Goal: Transaction & Acquisition: Purchase product/service

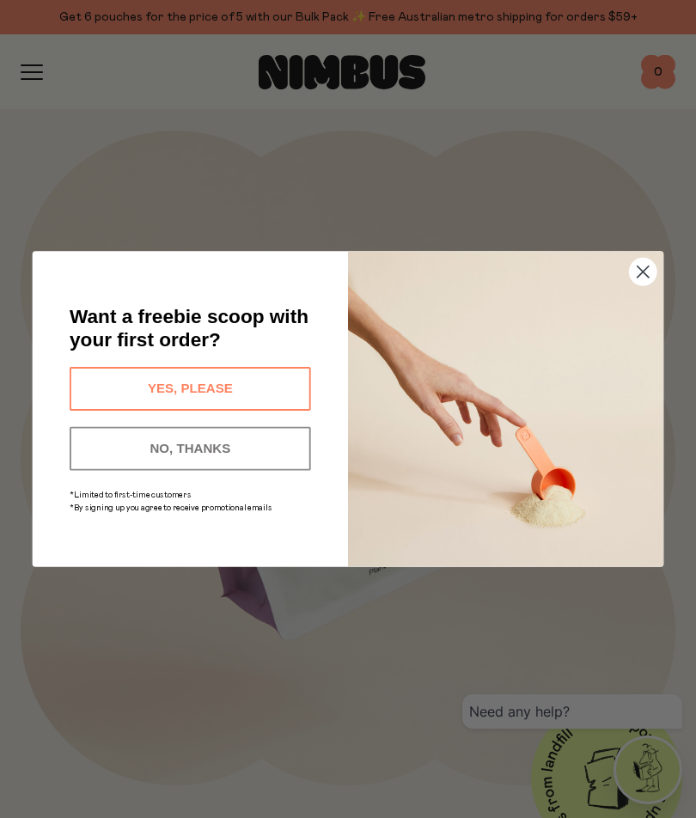
click at [230, 374] on button "YES, PLEASE" at bounding box center [191, 389] width 242 height 44
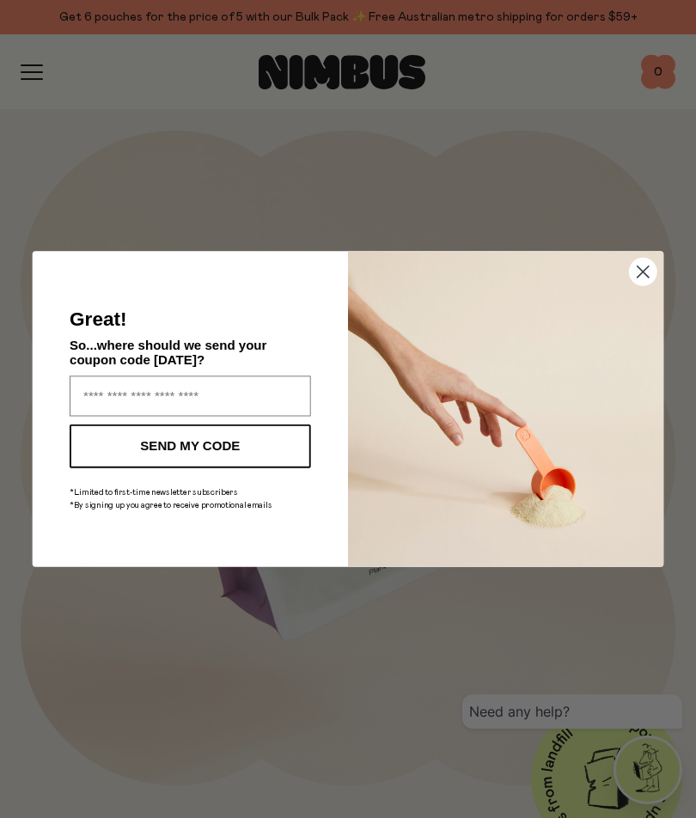
click at [191, 393] on input "Enter your email address" at bounding box center [191, 396] width 242 height 40
type input "**********"
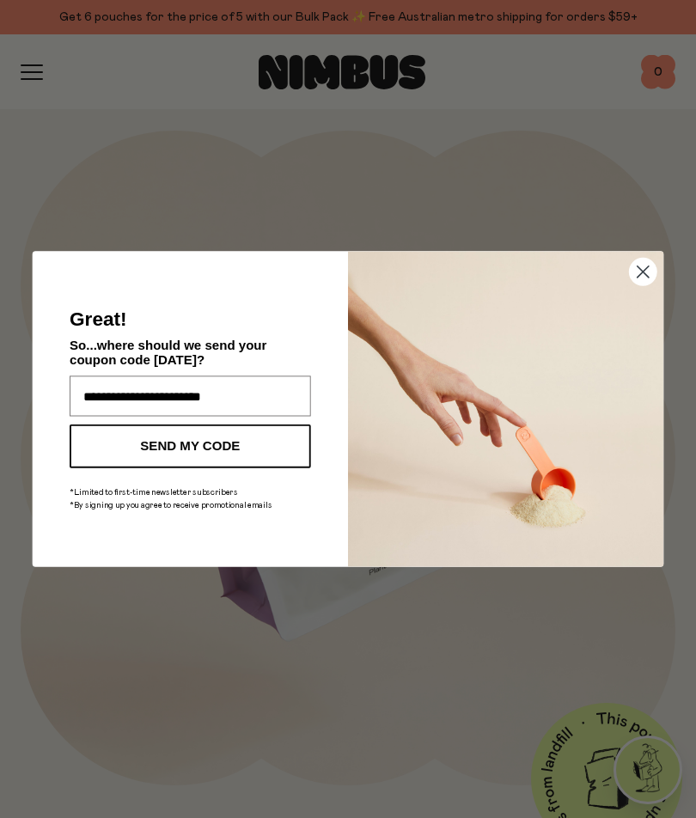
click at [256, 447] on button "SEND MY CODE" at bounding box center [191, 447] width 242 height 44
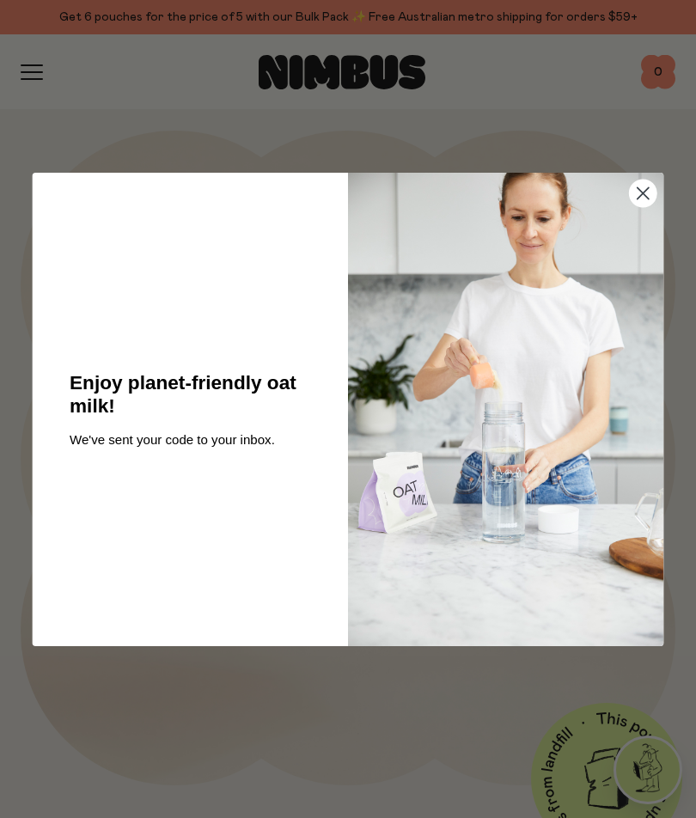
click at [644, 201] on circle "Close dialog" at bounding box center [643, 193] width 27 height 27
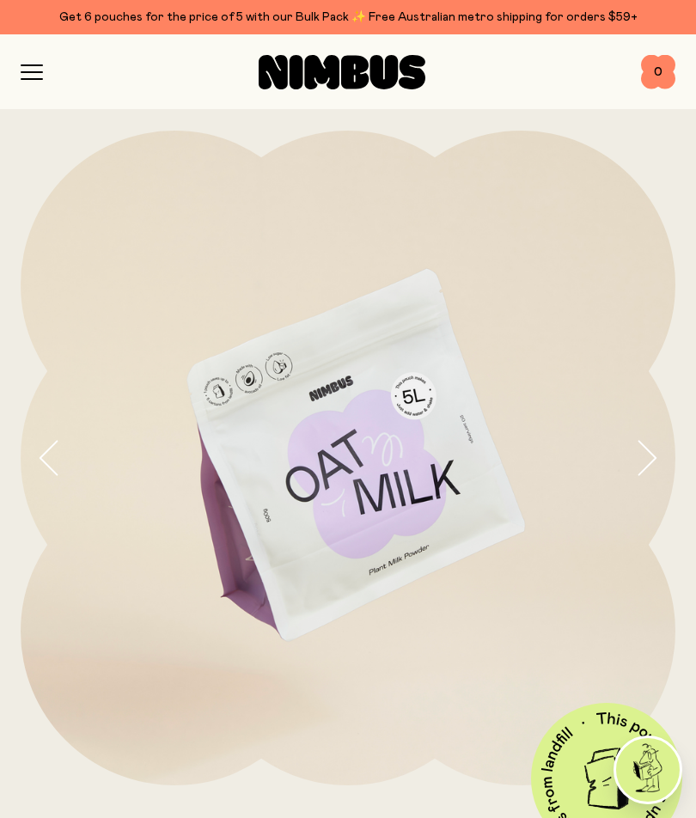
click at [46, 64] on div at bounding box center [342, 72] width 598 height 34
click at [37, 73] on icon "button" at bounding box center [32, 71] width 22 height 15
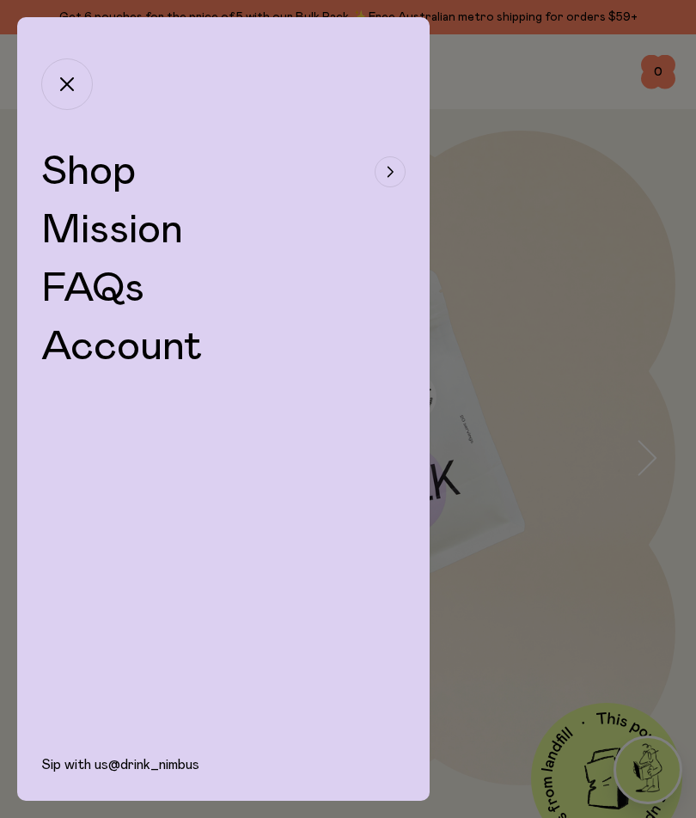
click at [390, 169] on icon "button" at bounding box center [391, 171] width 5 height 9
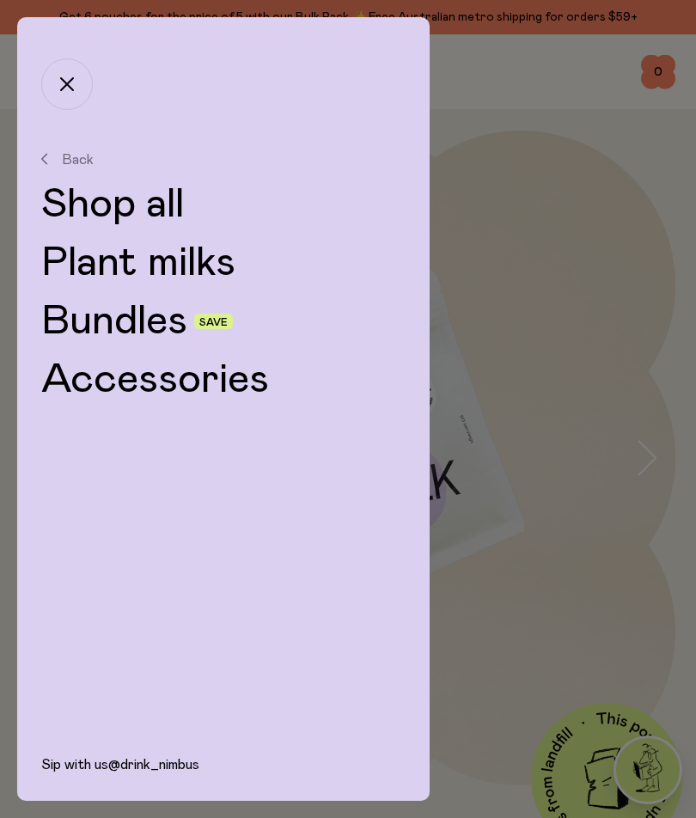
click at [144, 320] on link "Bundles" at bounding box center [114, 321] width 146 height 41
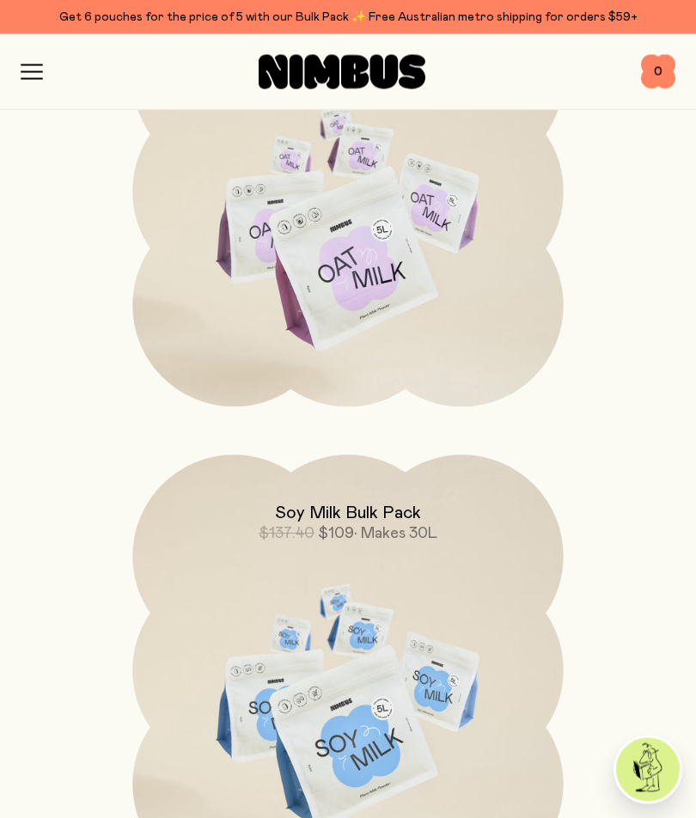
scroll to position [1821, 0]
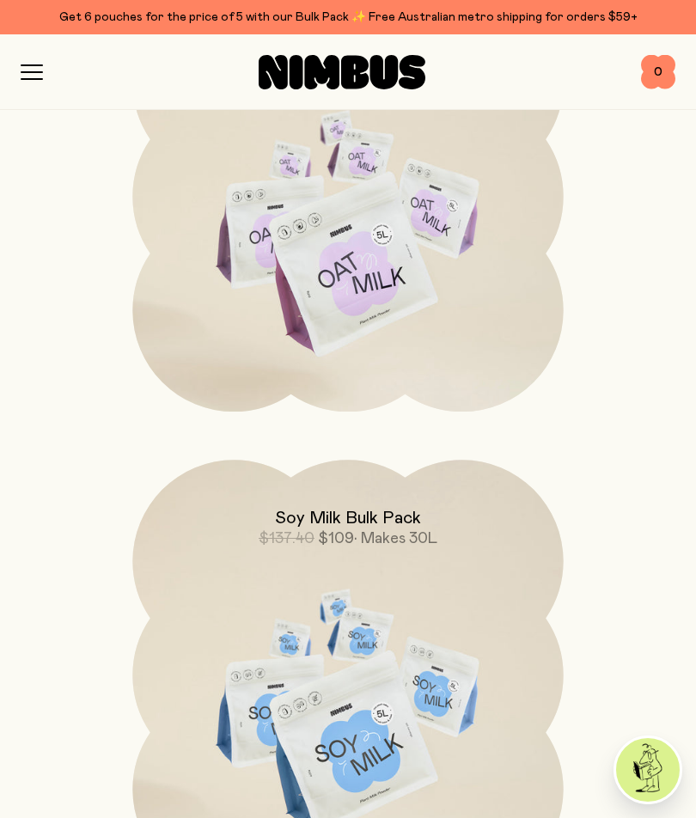
click at [30, 65] on icon "button" at bounding box center [31, 65] width 21 height 0
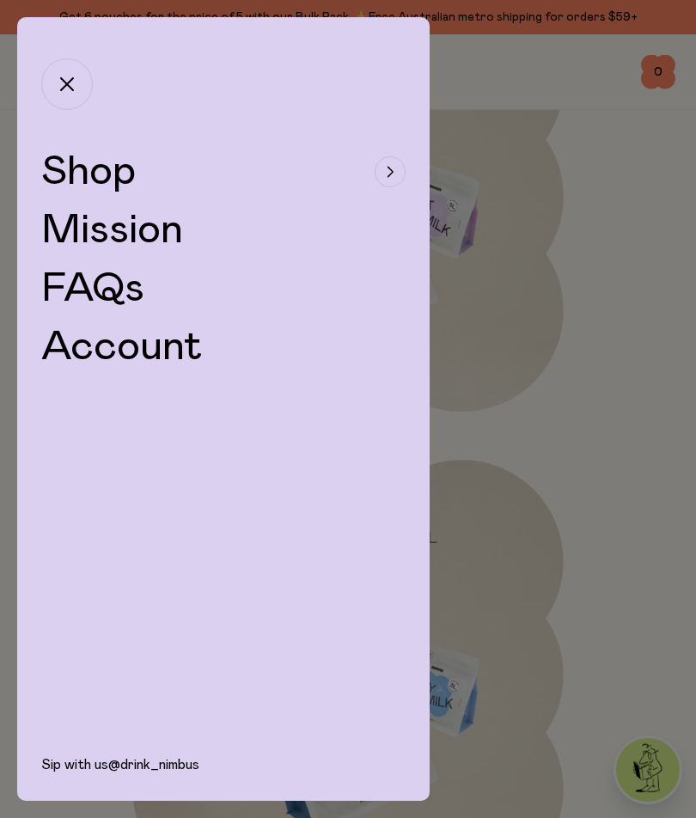
click at [388, 169] on icon "button" at bounding box center [390, 172] width 7 height 10
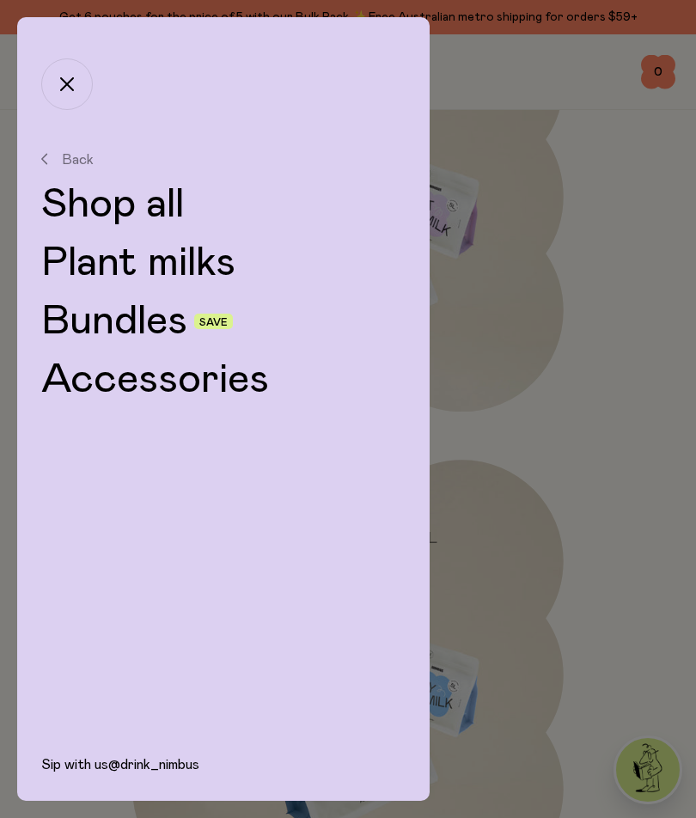
click at [203, 259] on link "Plant milks" at bounding box center [223, 262] width 365 height 41
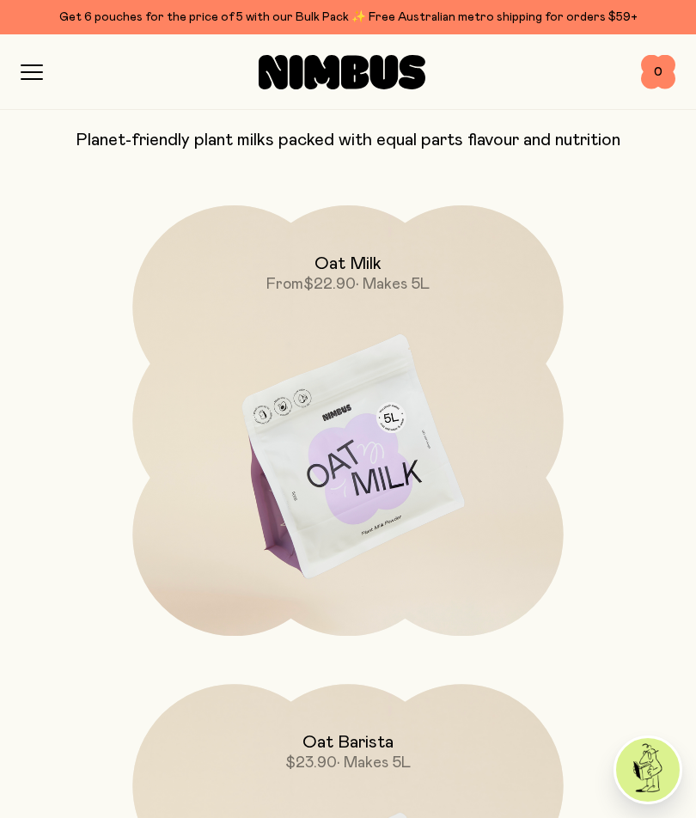
scroll to position [157, 0]
click at [383, 457] on img at bounding box center [347, 460] width 431 height 506
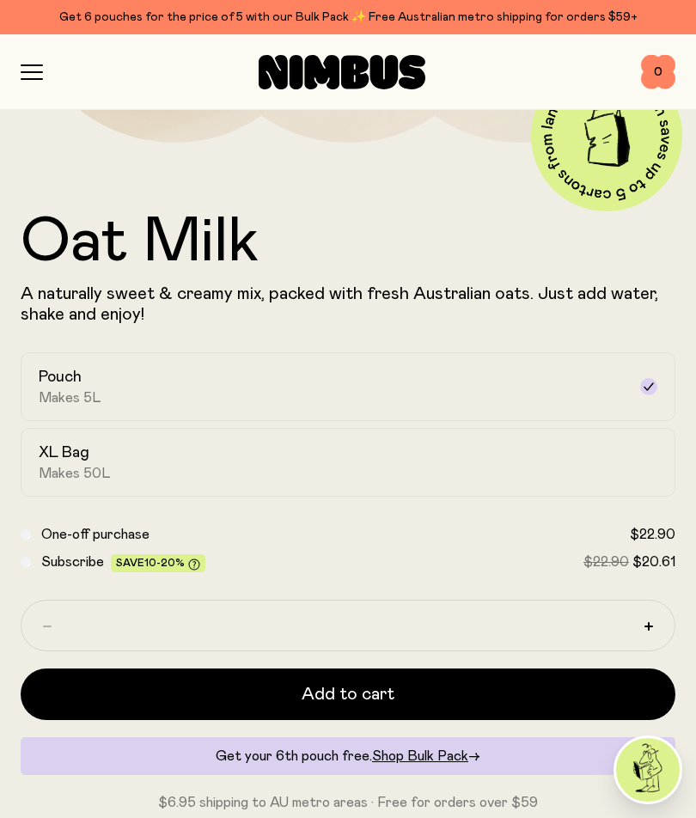
scroll to position [642, 0]
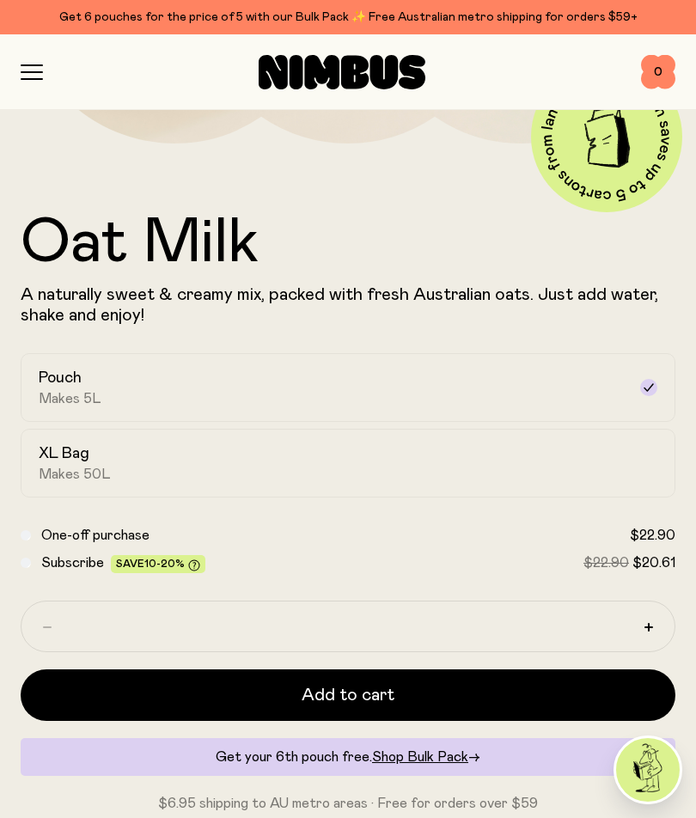
click at [413, 686] on button "Add to cart" at bounding box center [348, 696] width 655 height 52
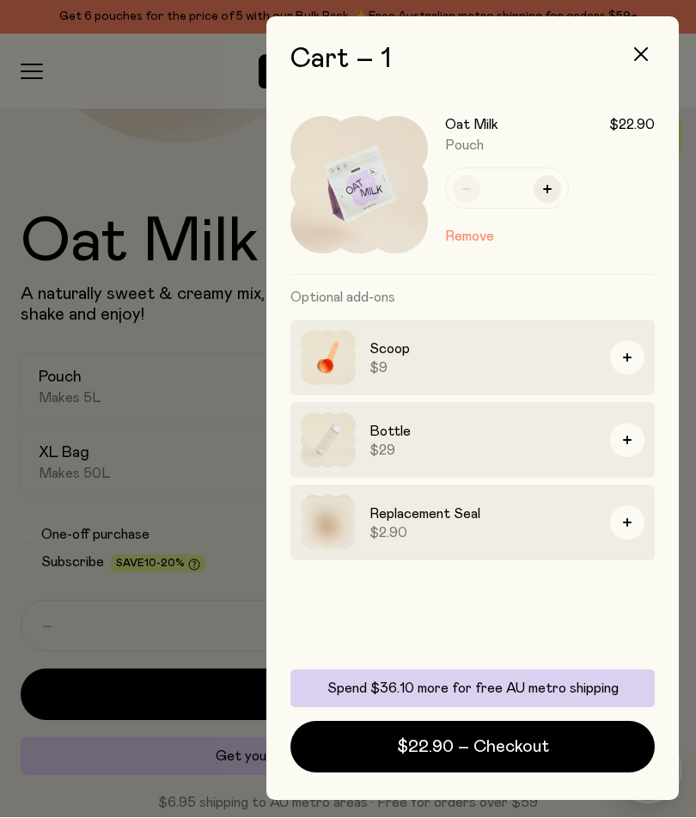
scroll to position [66, 0]
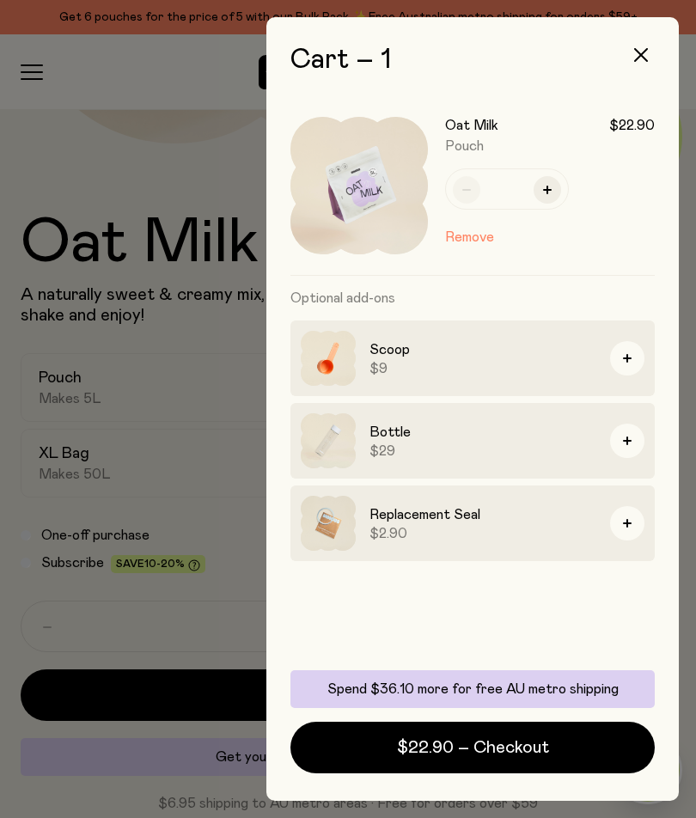
click at [641, 57] on icon "button" at bounding box center [641, 55] width 14 height 14
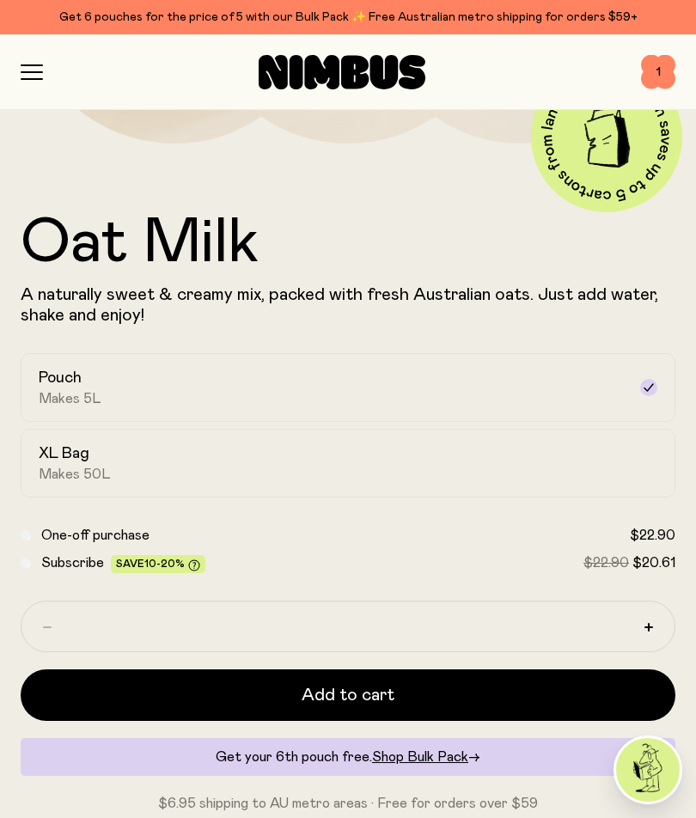
click at [43, 64] on div at bounding box center [342, 72] width 598 height 34
click at [40, 67] on icon "button" at bounding box center [32, 71] width 22 height 15
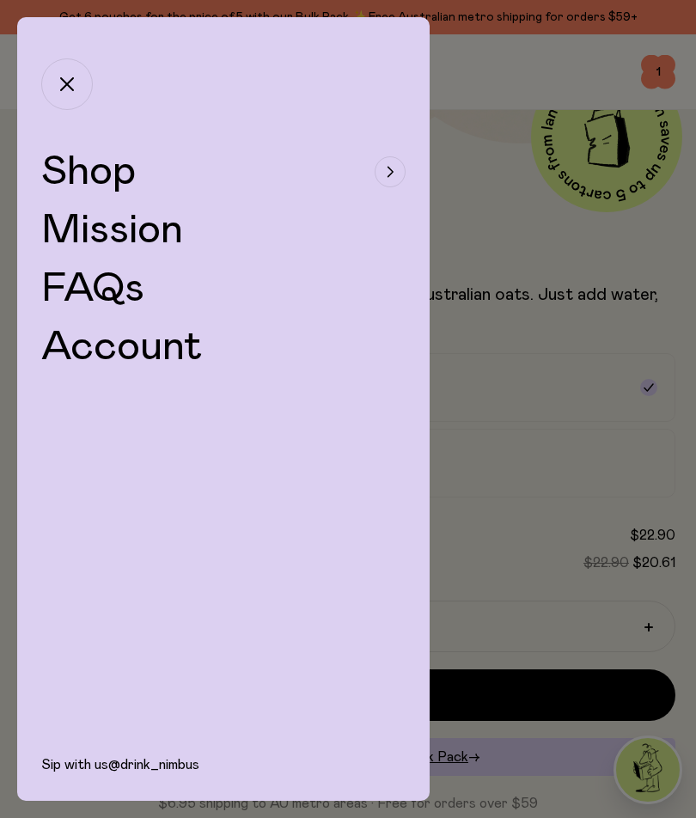
click at [381, 172] on div "button" at bounding box center [390, 171] width 31 height 31
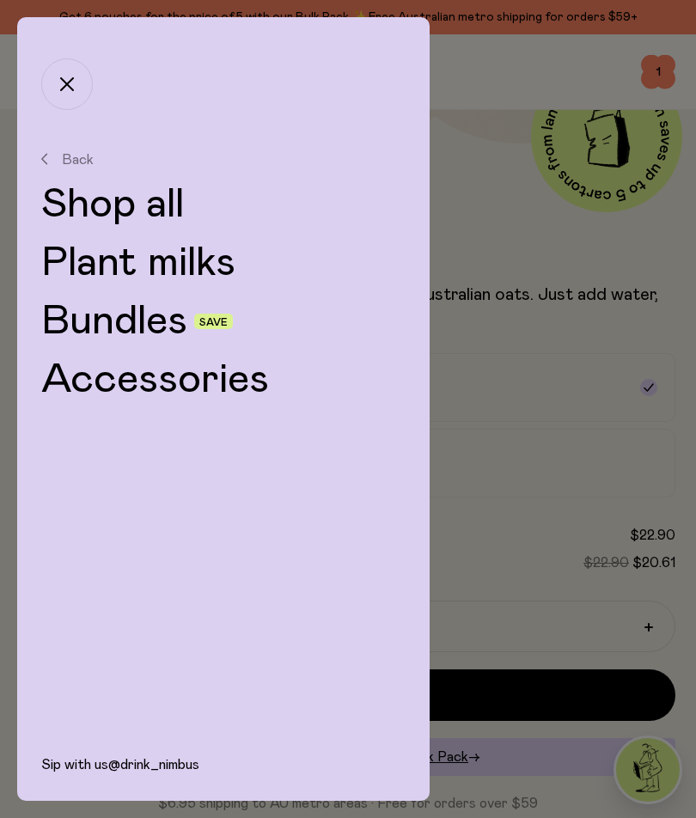
click at [226, 258] on link "Plant milks" at bounding box center [223, 262] width 365 height 41
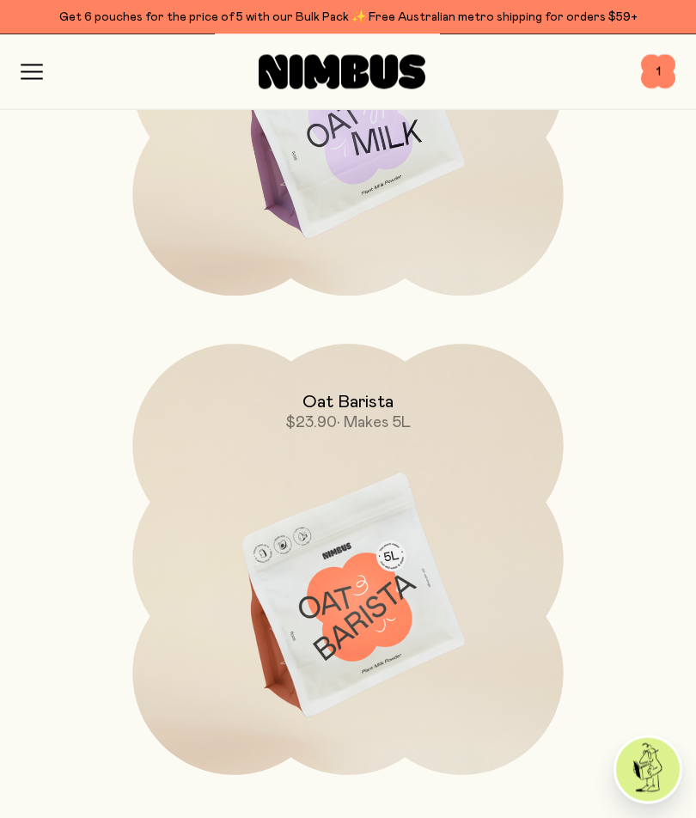
click at [383, 598] on img at bounding box center [347, 598] width 431 height 506
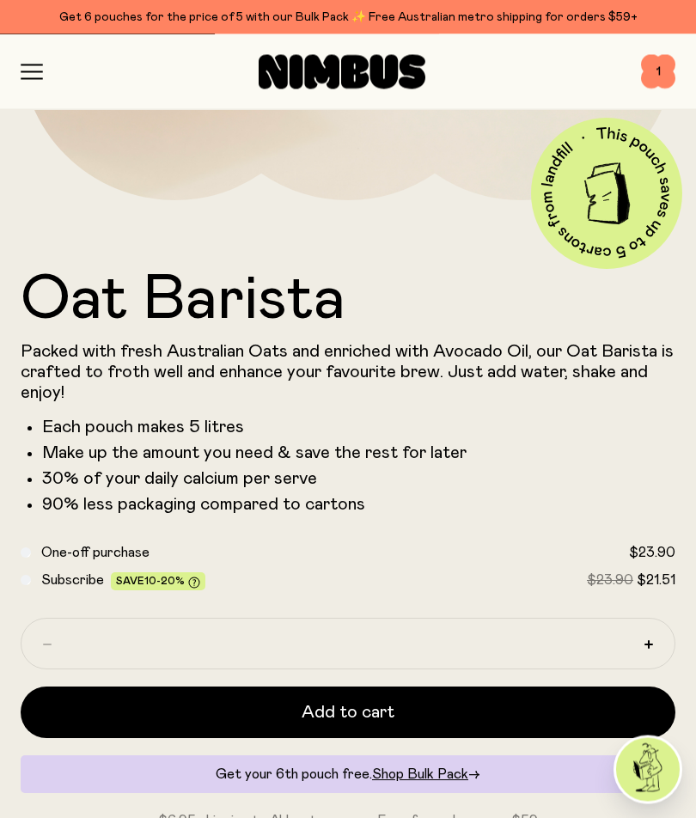
scroll to position [585, 0]
click at [408, 706] on button "Add to cart" at bounding box center [348, 713] width 655 height 52
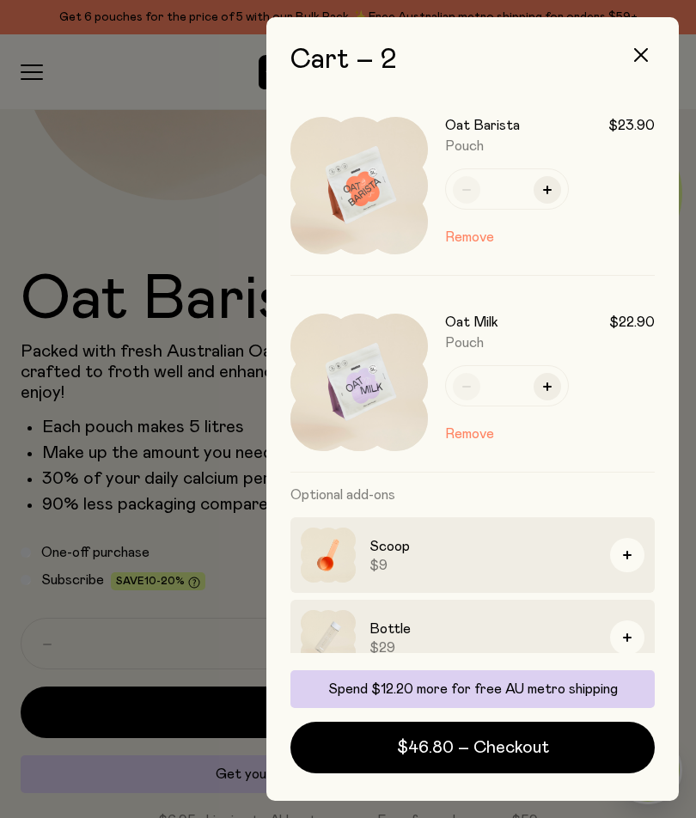
scroll to position [72, 0]
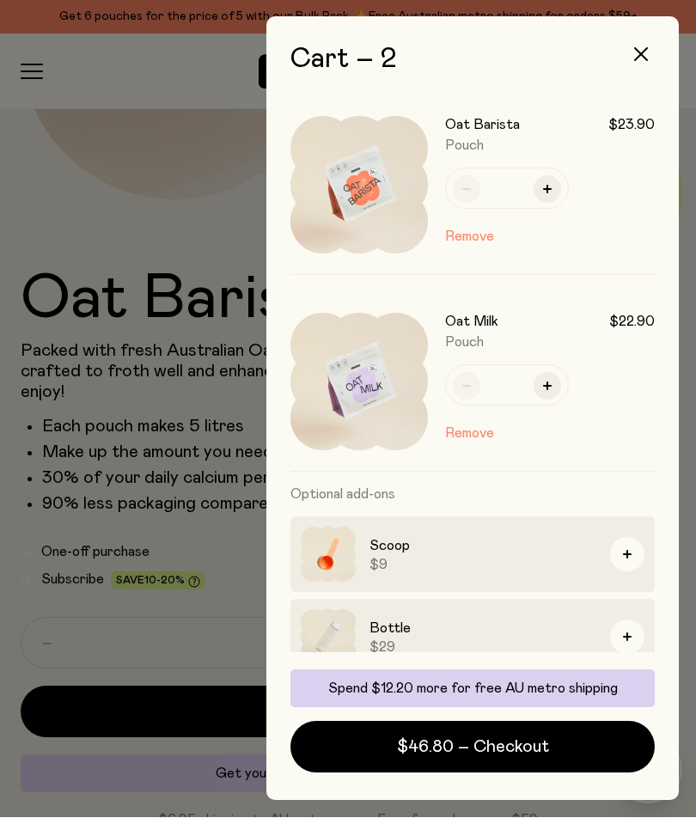
click at [507, 742] on span "$46.80 – Checkout" at bounding box center [473, 748] width 152 height 24
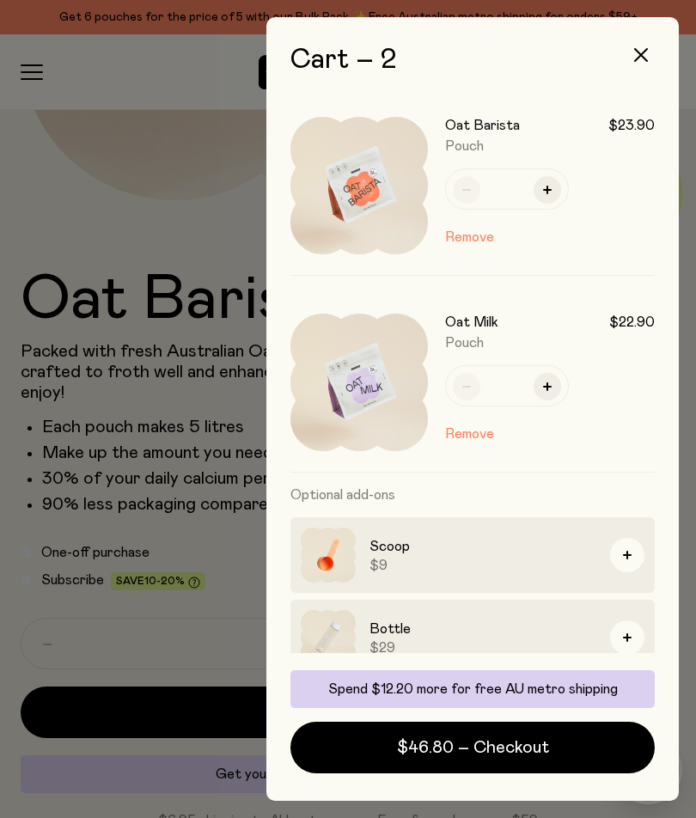
click at [637, 52] on icon "button" at bounding box center [641, 55] width 14 height 14
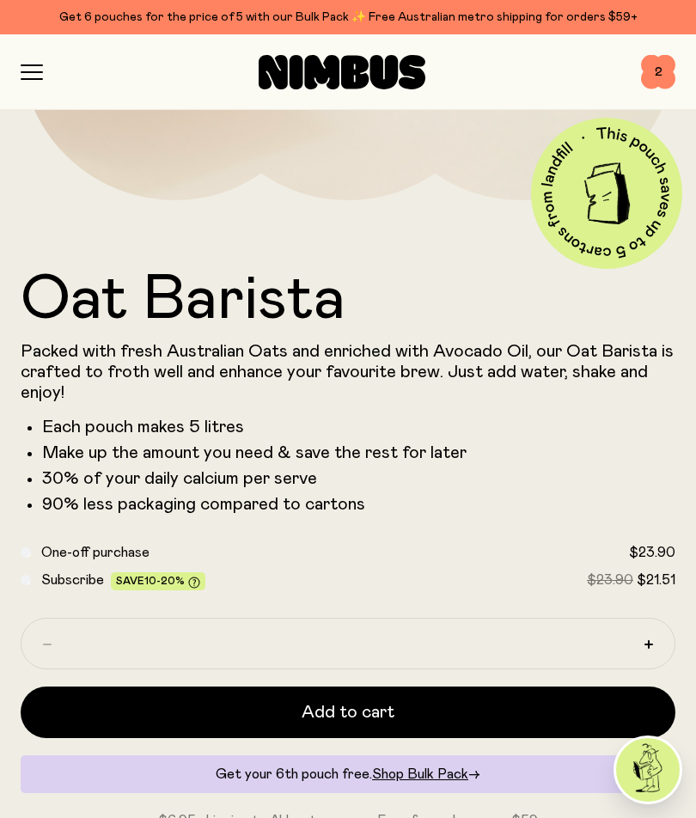
click at [653, 76] on span "2" at bounding box center [658, 72] width 34 height 34
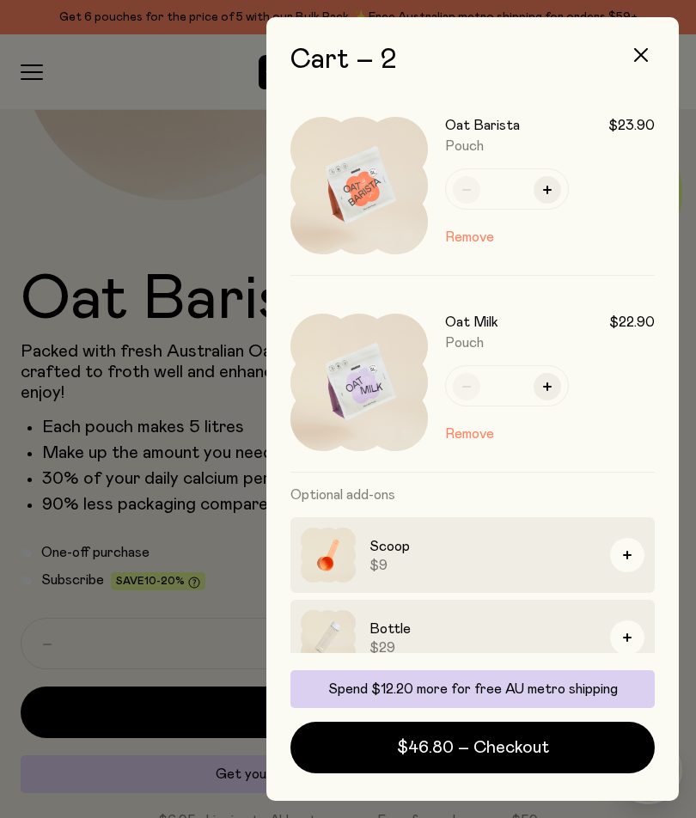
click at [646, 44] on button "button" at bounding box center [641, 54] width 41 height 41
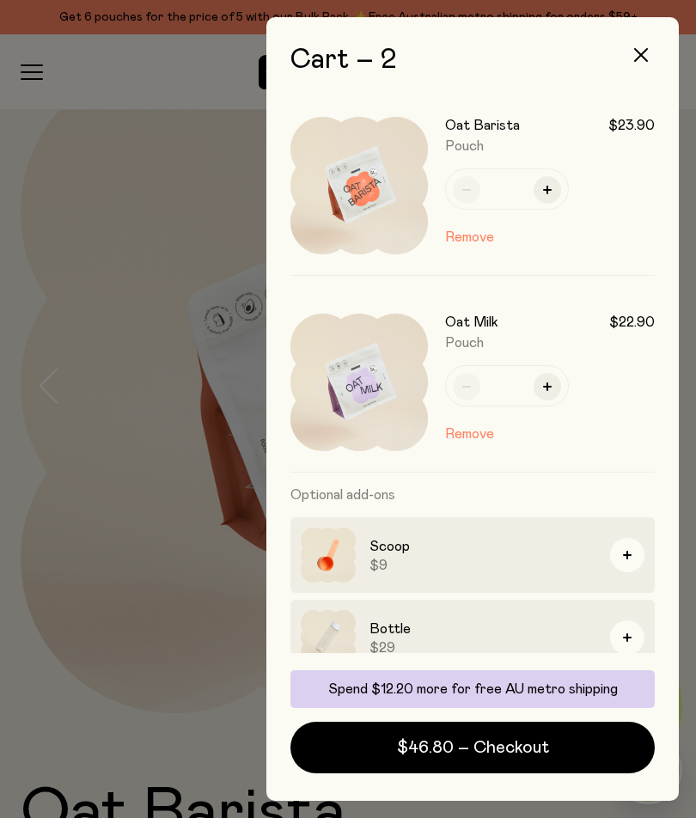
scroll to position [585, 0]
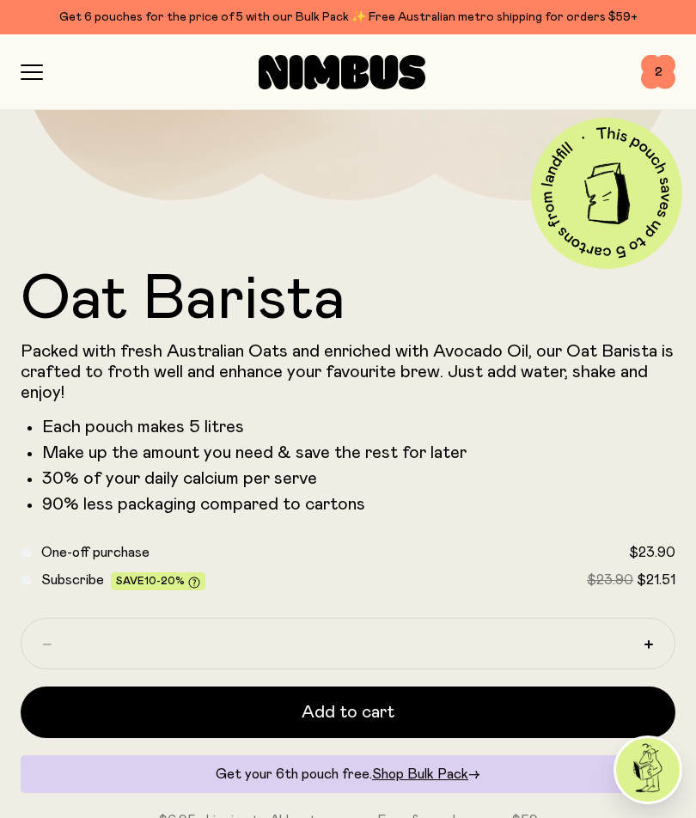
click at [40, 61] on div "Shop Mission FAQs Log In 2 2" at bounding box center [348, 71] width 655 height 75
click at [30, 72] on icon "button" at bounding box center [31, 72] width 21 height 0
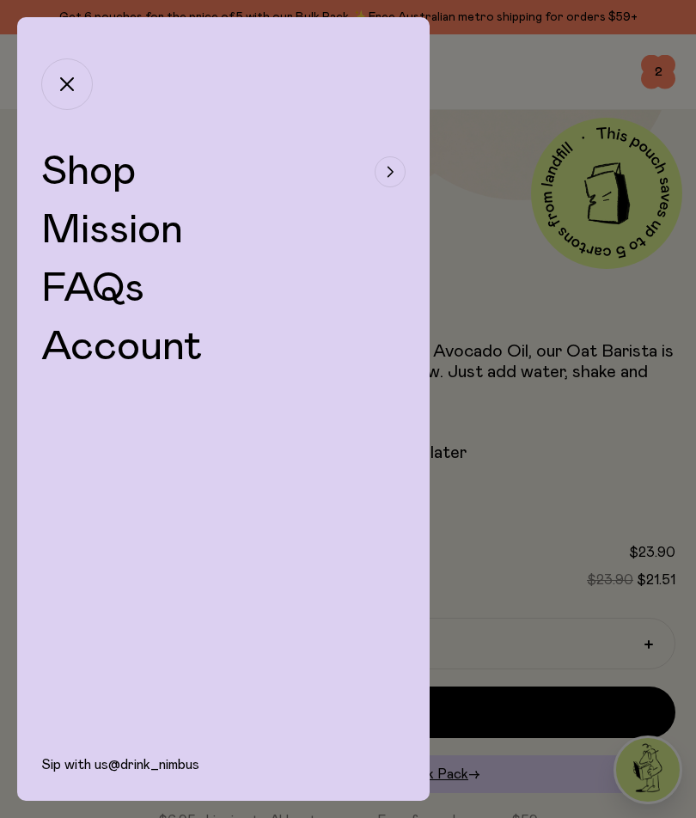
click at [403, 162] on button "Shop" at bounding box center [223, 171] width 365 height 41
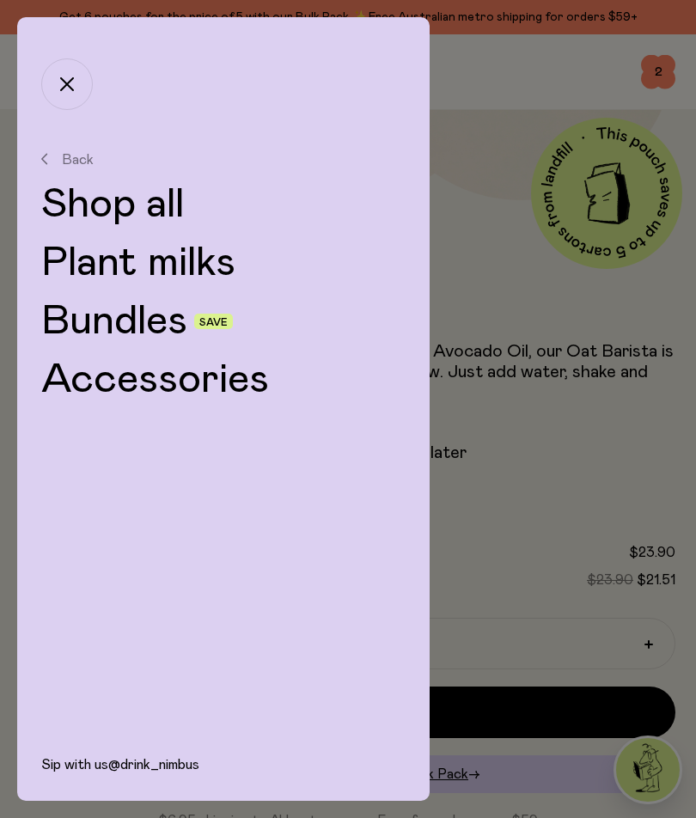
click at [202, 257] on link "Plant milks" at bounding box center [223, 262] width 365 height 41
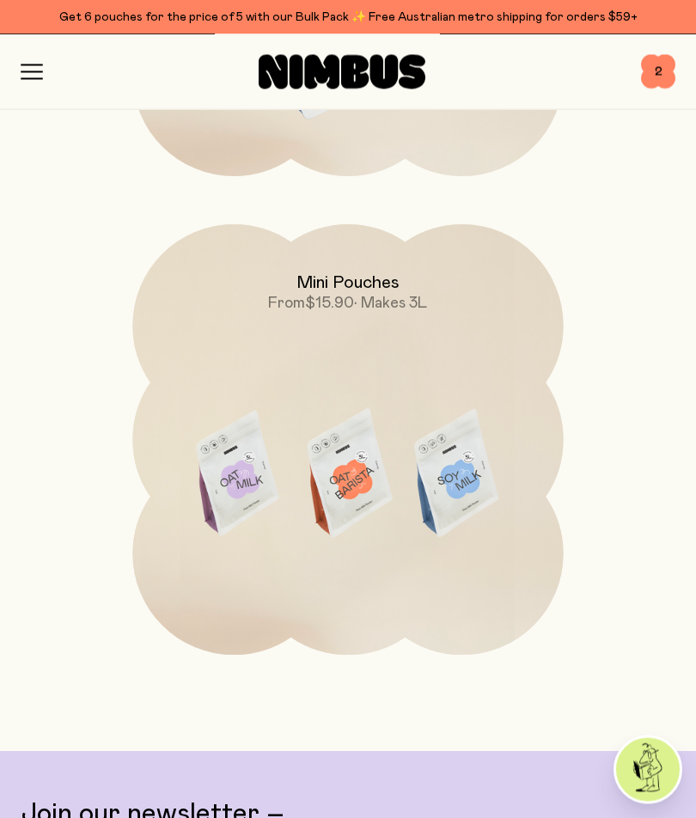
scroll to position [1578, 0]
click at [395, 400] on img at bounding box center [347, 477] width 431 height 506
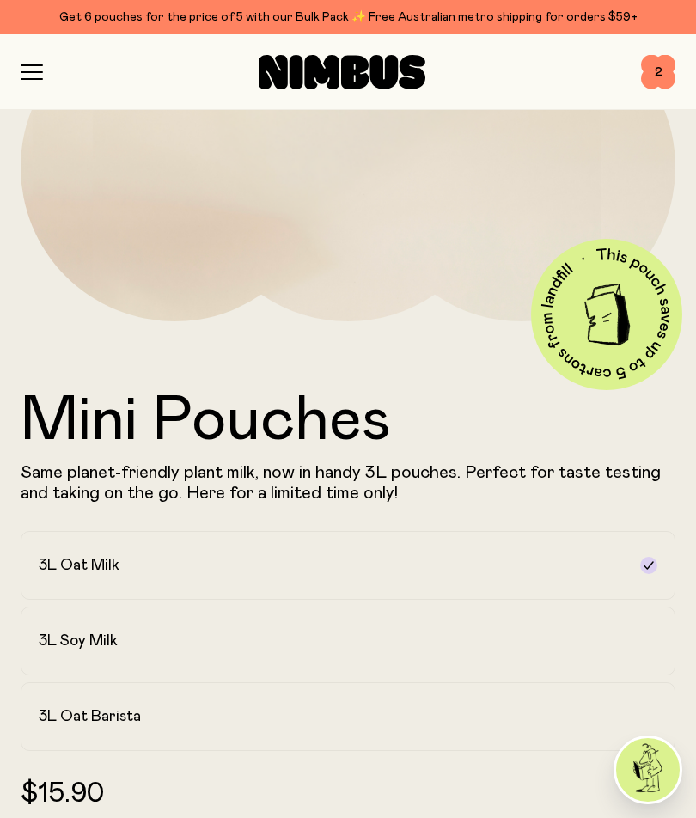
scroll to position [470, 0]
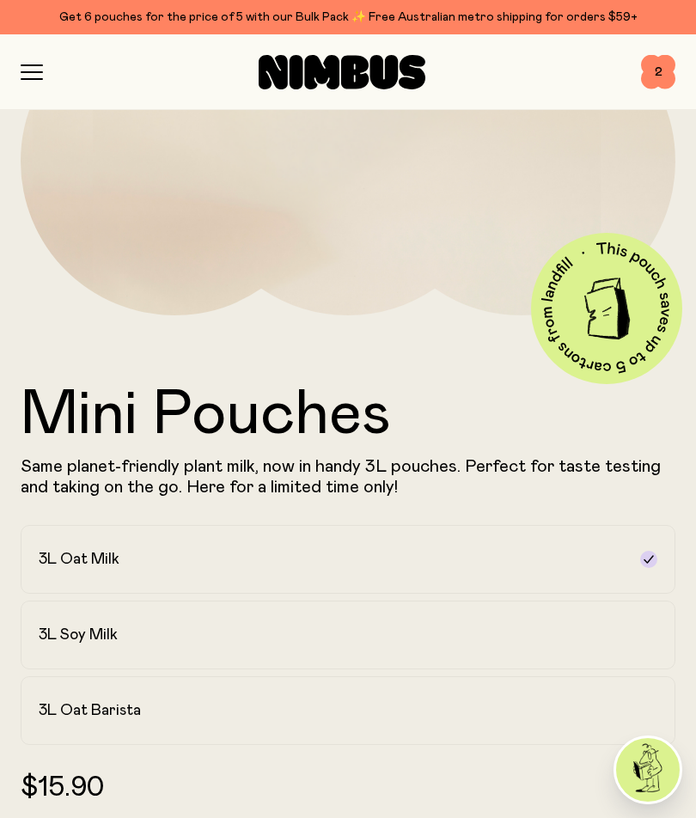
click at [101, 622] on label "3L Soy Milk" at bounding box center [348, 635] width 655 height 69
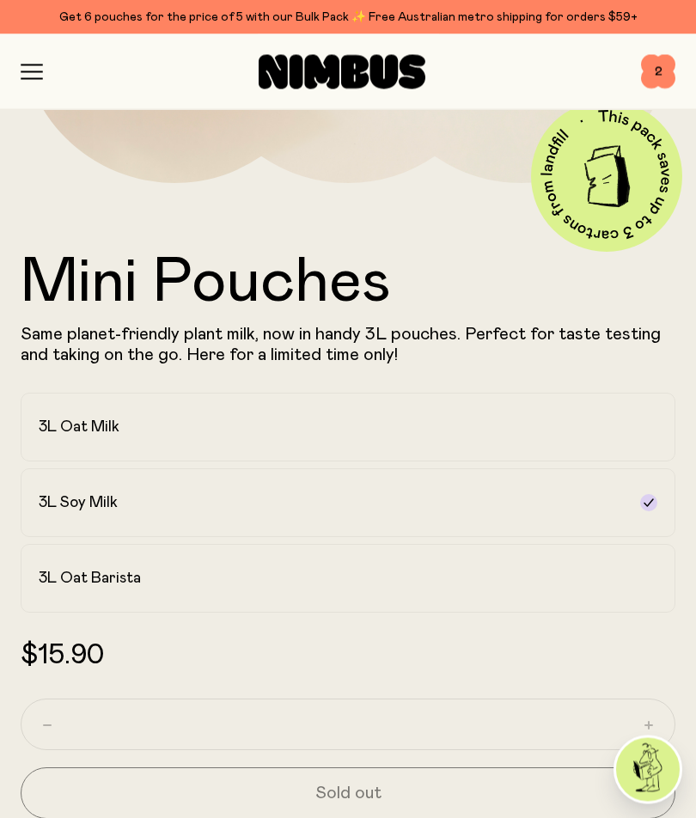
scroll to position [567, 0]
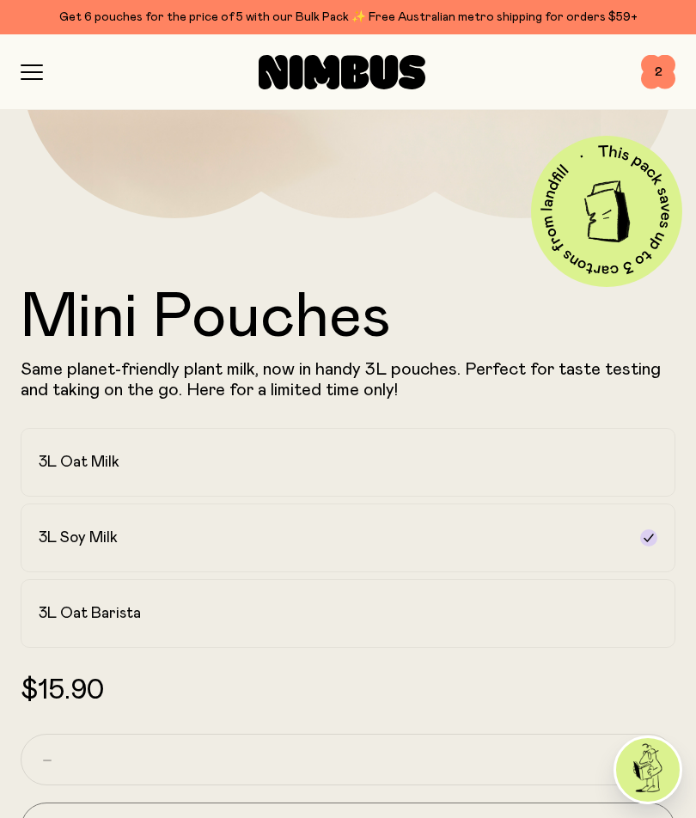
click at [477, 634] on label "3L Oat Barista" at bounding box center [348, 613] width 655 height 69
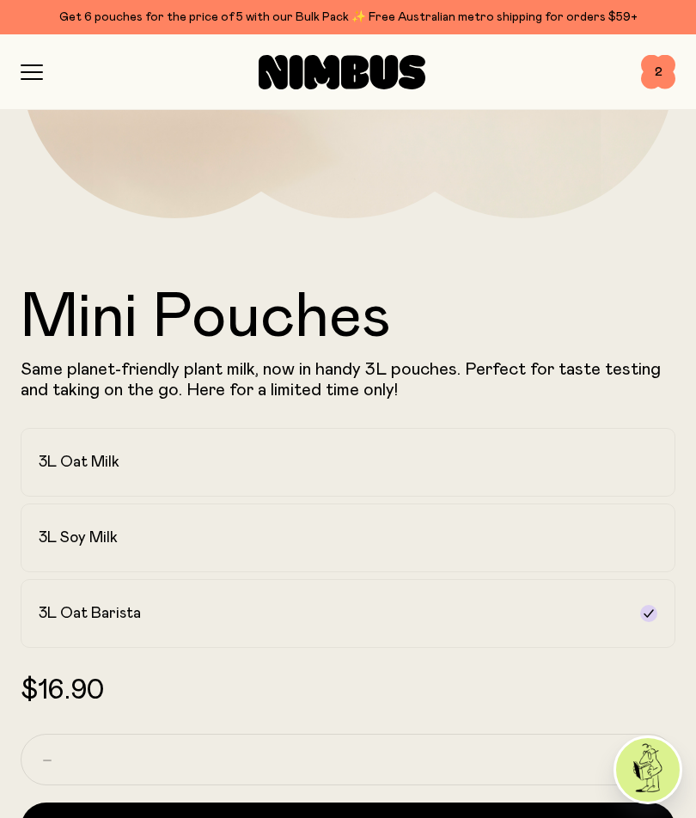
click at [524, 545] on div "3L Soy Milk" at bounding box center [333, 538] width 588 height 21
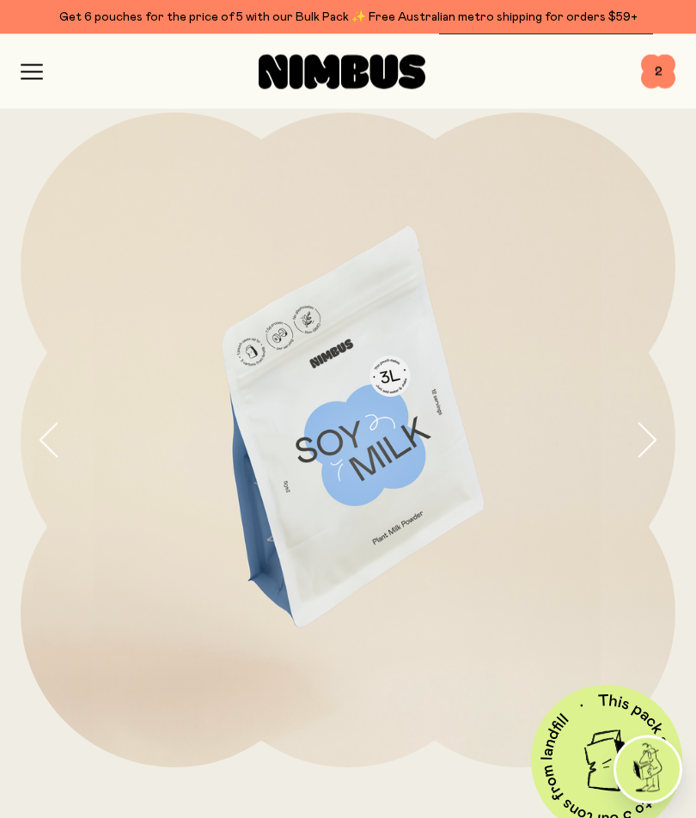
scroll to position [0, 0]
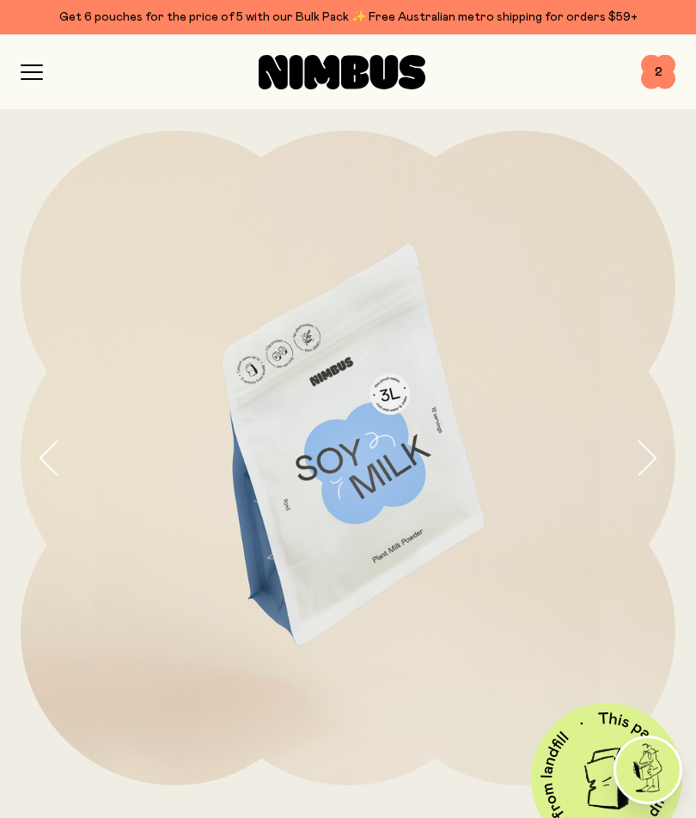
click at [34, 79] on icon "button" at bounding box center [31, 79] width 21 height 0
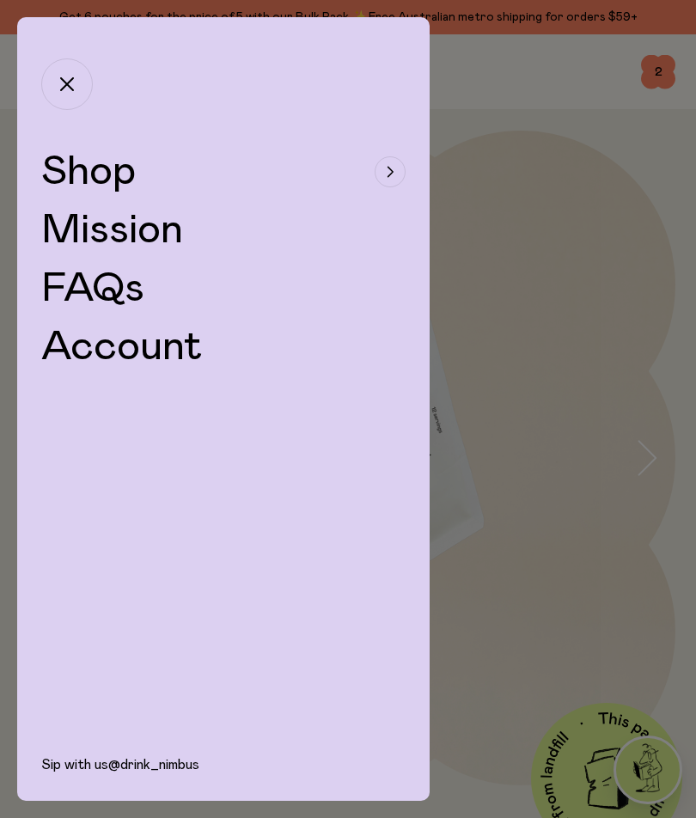
click at [387, 169] on icon "button" at bounding box center [390, 172] width 7 height 10
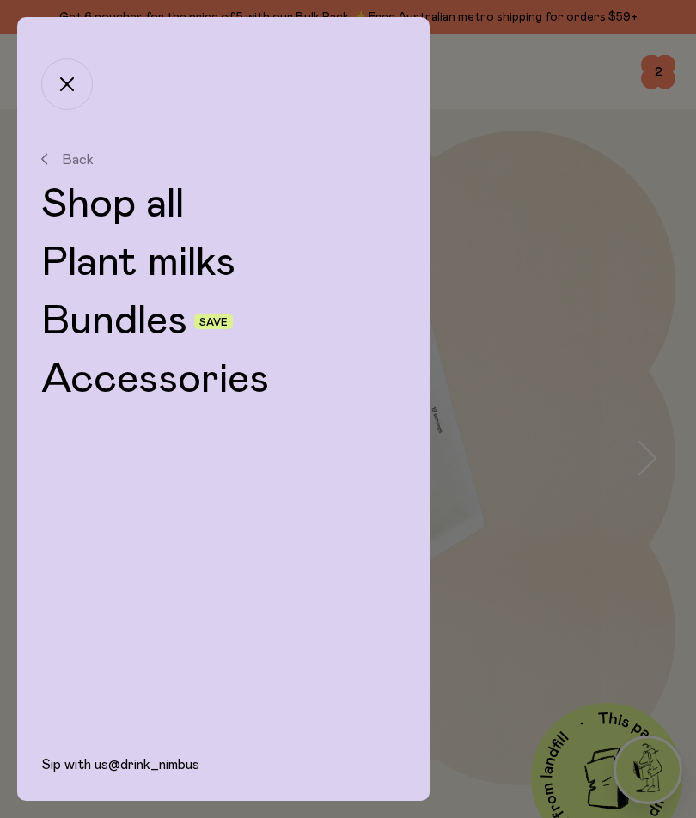
click at [352, 271] on link "Plant milks" at bounding box center [223, 262] width 365 height 41
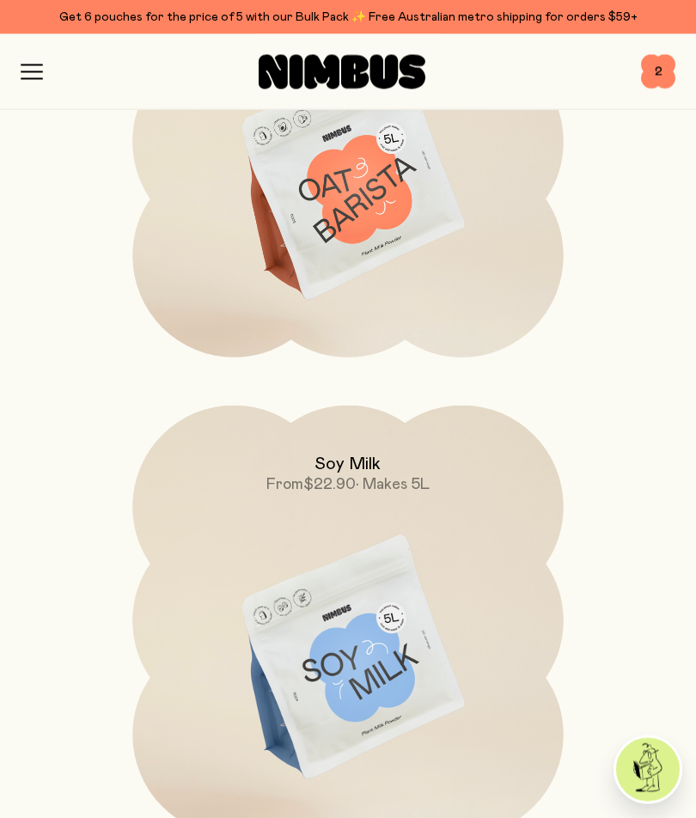
scroll to position [944, 0]
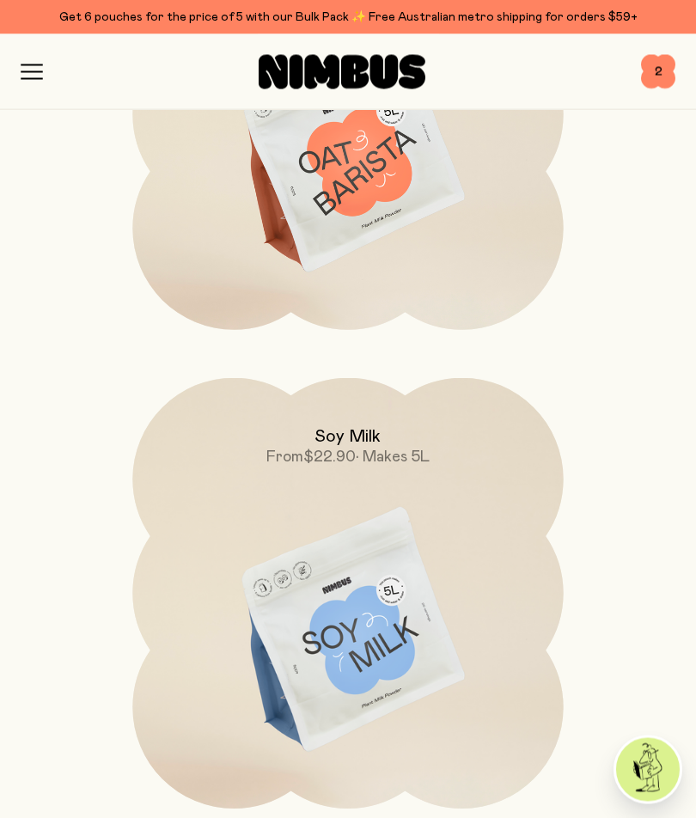
click at [361, 645] on img at bounding box center [347, 632] width 431 height 506
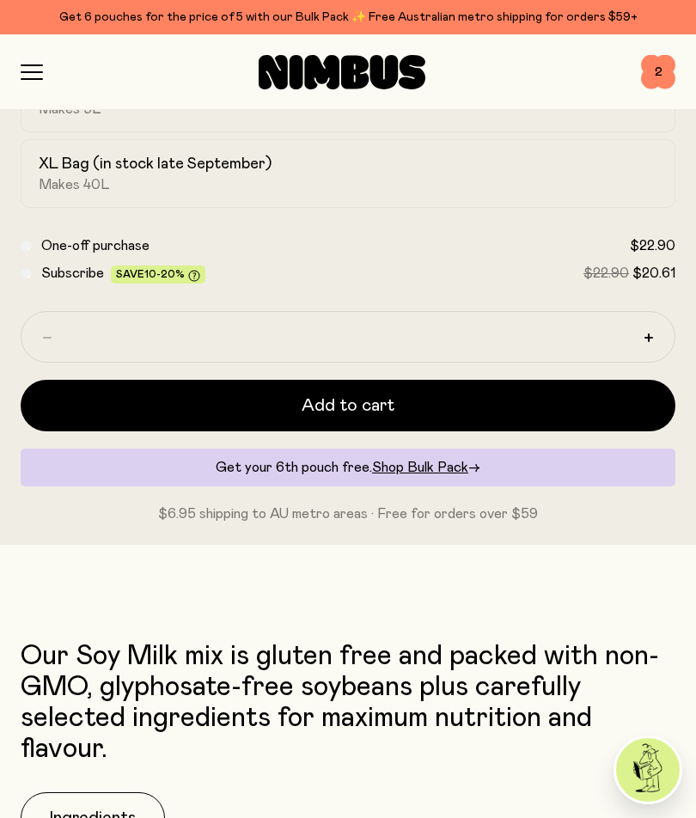
scroll to position [1017, 0]
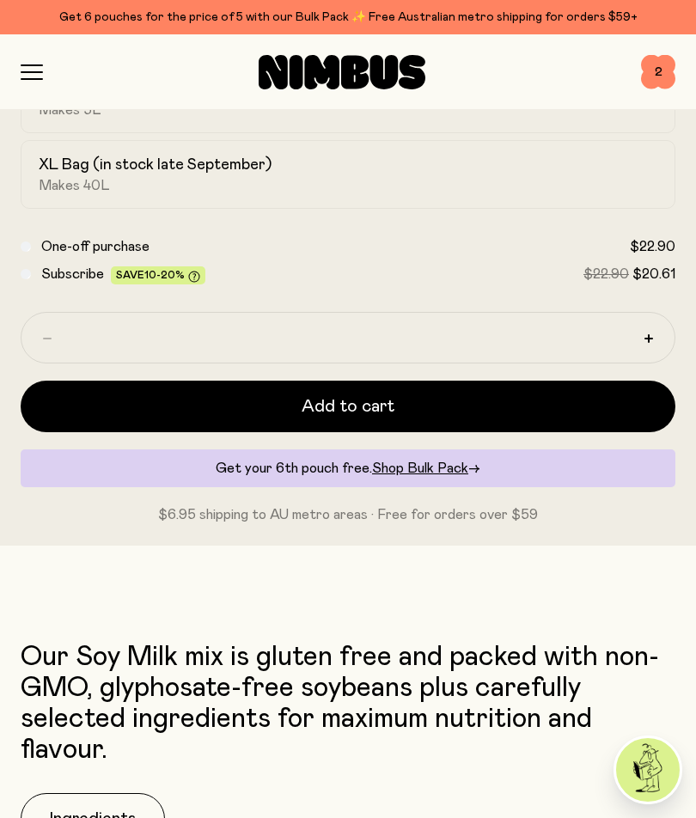
click at [387, 395] on span "Add to cart" at bounding box center [348, 407] width 93 height 24
